Goal: Navigation & Orientation: Find specific page/section

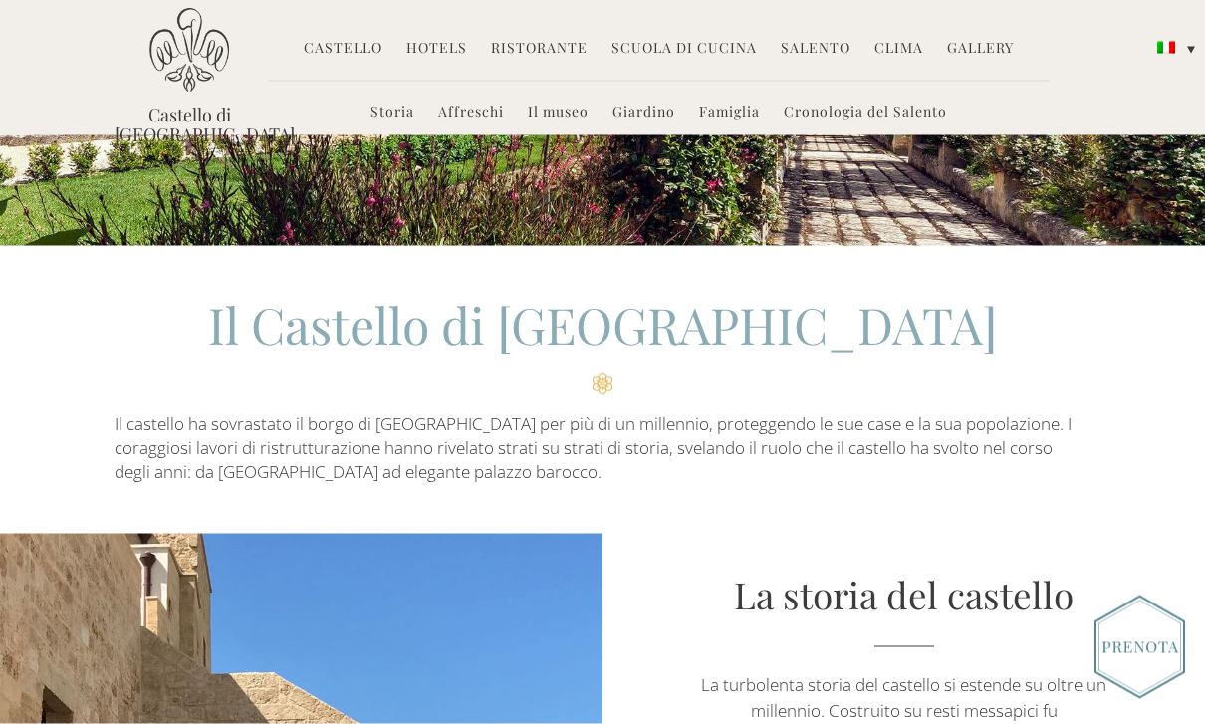
scroll to position [378, 0]
click at [971, 47] on link "Gallery" at bounding box center [980, 49] width 67 height 23
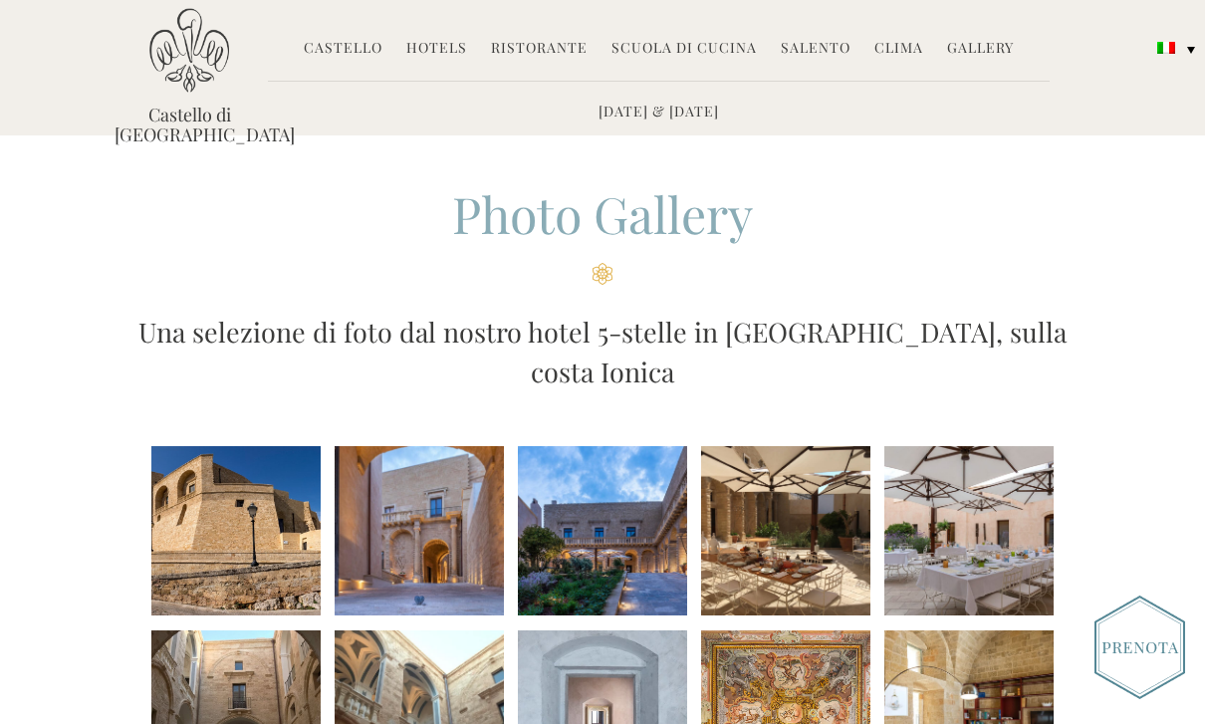
click at [978, 31] on li "Gallery Ieri & oggi" at bounding box center [980, 49] width 87 height 43
click at [977, 55] on link "Gallery" at bounding box center [980, 49] width 67 height 23
click at [958, 73] on div "Castello Storia Affreschi Il museo Giardino Famiglia Cronologia del Salento Hot…" at bounding box center [659, 56] width 782 height 57
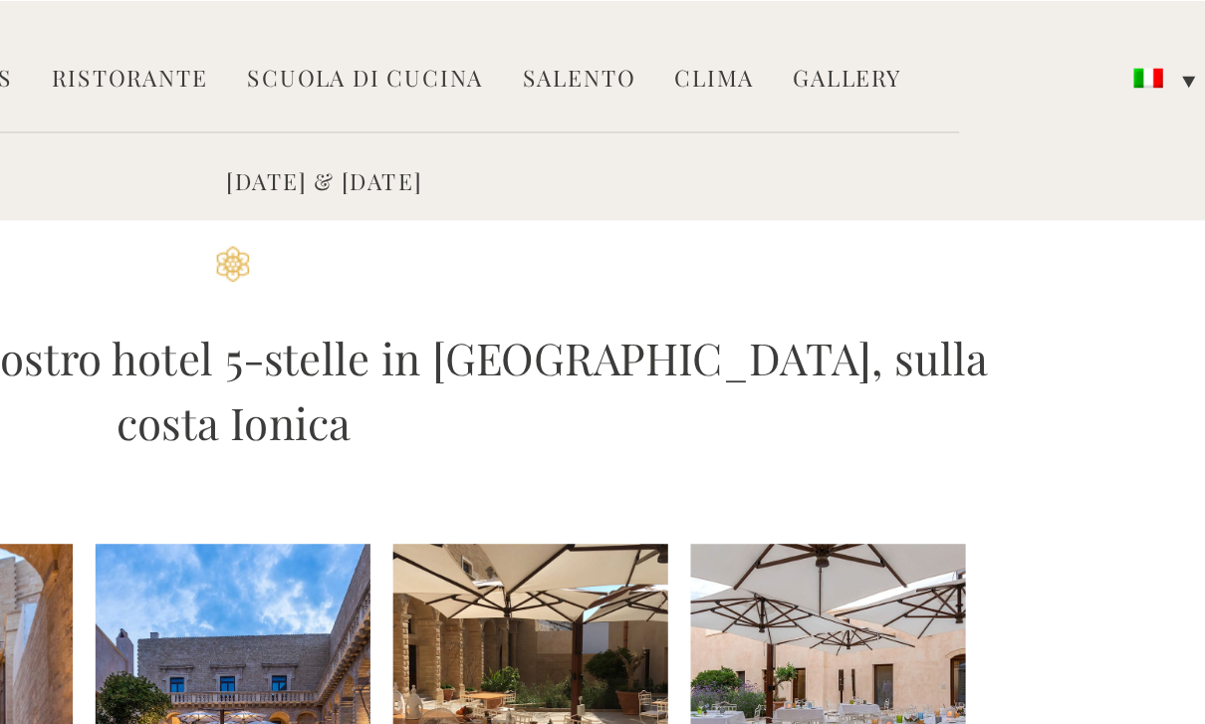
scroll to position [112, 0]
click at [947, 45] on link "Gallery" at bounding box center [980, 49] width 67 height 23
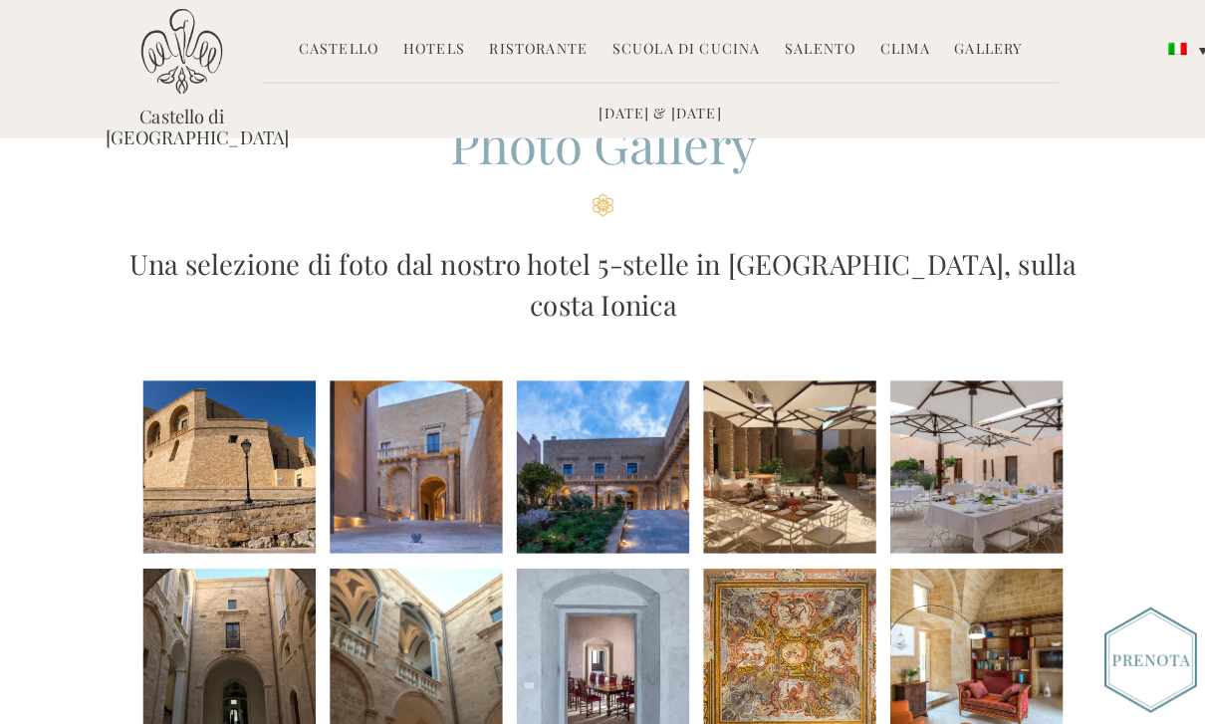
scroll to position [72, 0]
click at [304, 49] on link "Castello" at bounding box center [343, 49] width 79 height 23
click at [327, 38] on link "Castello" at bounding box center [343, 49] width 79 height 23
click at [335, 42] on link "Castello" at bounding box center [343, 49] width 79 height 23
click at [336, 47] on link "Castello" at bounding box center [343, 49] width 79 height 23
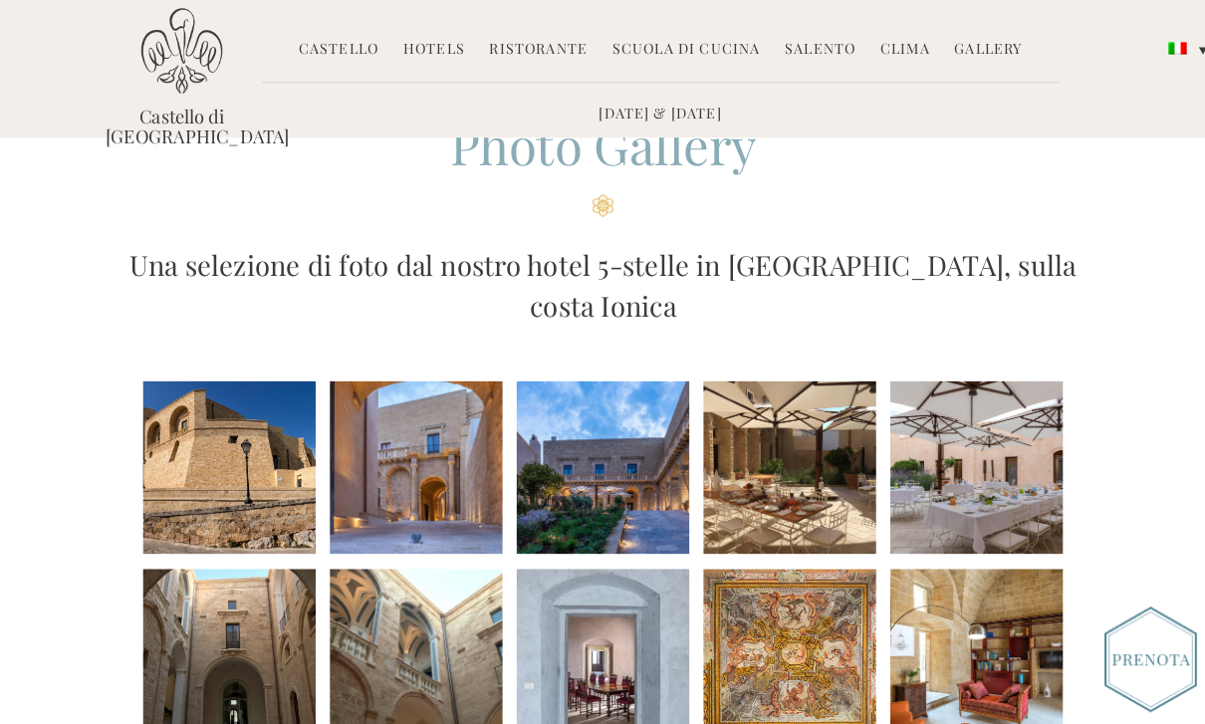
click at [327, 47] on link "Castello" at bounding box center [343, 49] width 79 height 23
